Goal: Check status: Check status

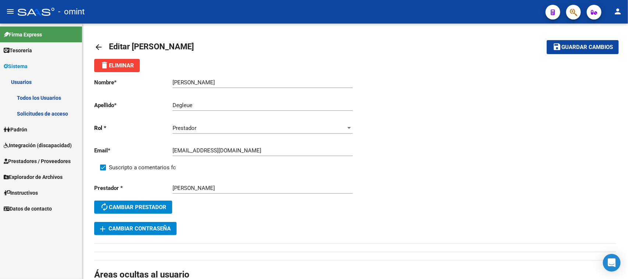
scroll to position [46, 0]
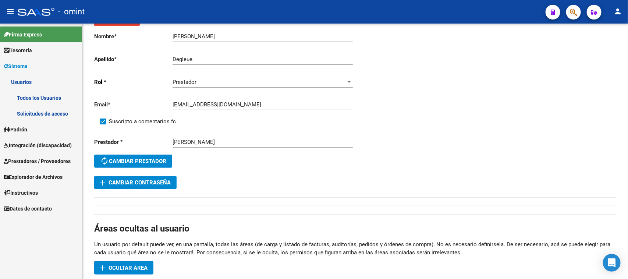
click at [28, 144] on span "Integración (discapacidad)" at bounding box center [38, 145] width 68 height 8
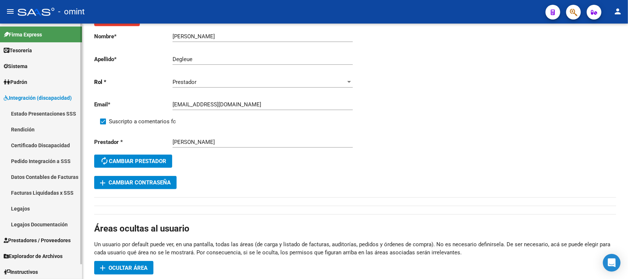
click at [40, 191] on link "Facturas Liquidadas x SSS" at bounding box center [41, 193] width 82 height 16
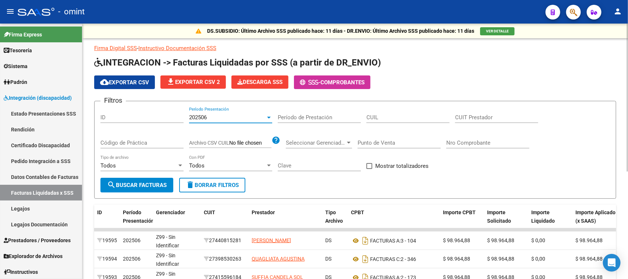
click at [233, 120] on div "202506" at bounding box center [227, 117] width 77 height 7
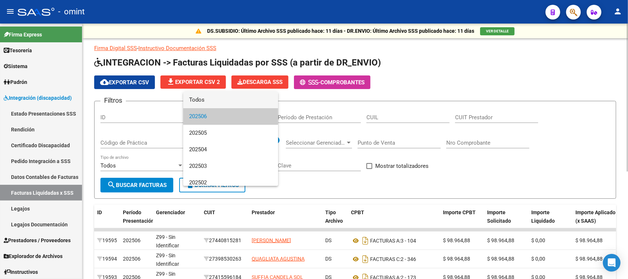
click at [231, 103] on span "Todos" at bounding box center [230, 100] width 83 height 17
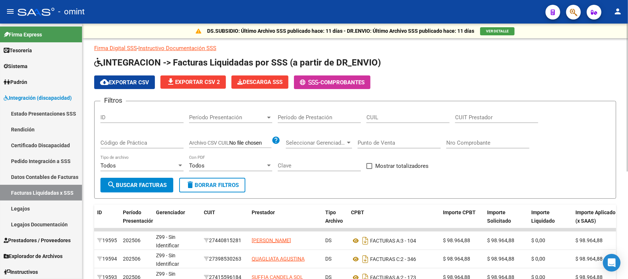
click at [397, 121] on div "CUIL" at bounding box center [407, 115] width 83 height 16
paste input "20-54353641-6"
click at [154, 187] on span "search Buscar Facturas" at bounding box center [137, 185] width 60 height 7
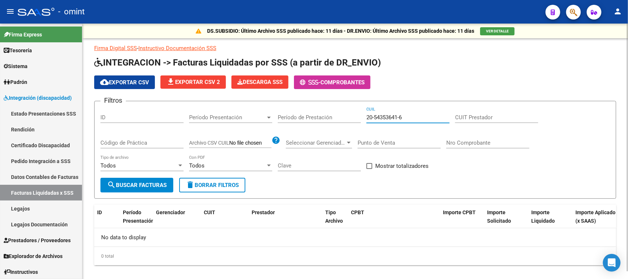
drag, startPoint x: 415, startPoint y: 115, endPoint x: 293, endPoint y: 120, distance: 122.2
click at [294, 119] on div "Filtros ID Período Presentación Período Presentación Período de Prestación 20-5…" at bounding box center [355, 142] width 510 height 71
paste input
type input "20-54353641-6"
click at [144, 180] on button "search Buscar Facturas" at bounding box center [136, 185] width 73 height 15
